Goal: Navigation & Orientation: Find specific page/section

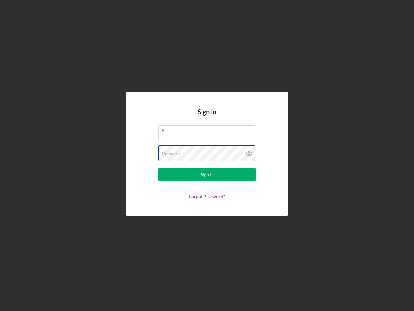
click at [207, 155] on div "Password" at bounding box center [207, 153] width 97 height 16
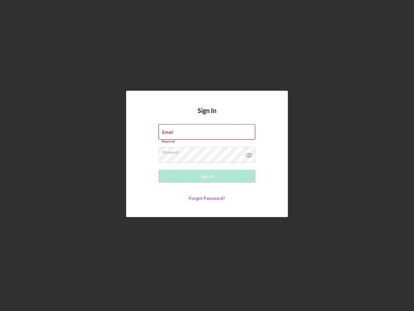
click at [249, 153] on icon at bounding box center [249, 155] width 16 height 16
